Goal: Feedback & Contribution: Leave review/rating

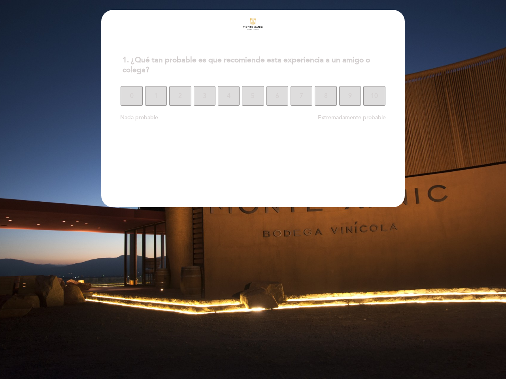
click at [253, 190] on section "1. ¿Qué tan probable es que recomiende esta experiencia a un amigo o colega? 1.…" at bounding box center [252, 109] width 303 height 198
click at [131, 96] on span "0" at bounding box center [132, 96] width 4 height 22
click at [156, 96] on span "1" at bounding box center [156, 96] width 4 height 22
click at [180, 96] on span "2" at bounding box center [180, 96] width 4 height 22
click at [204, 96] on span "3" at bounding box center [205, 96] width 4 height 22
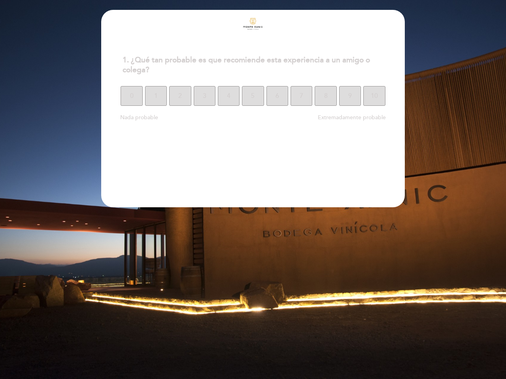
click at [228, 96] on span "4" at bounding box center [229, 96] width 4 height 22
click at [252, 96] on span "5" at bounding box center [253, 96] width 4 height 22
click at [277, 96] on span "6" at bounding box center [277, 96] width 4 height 22
click at [301, 96] on span "7" at bounding box center [301, 96] width 4 height 22
click at [325, 96] on span "8" at bounding box center [326, 96] width 4 height 22
